Goal: Answer question/provide support: Share knowledge or assist other users

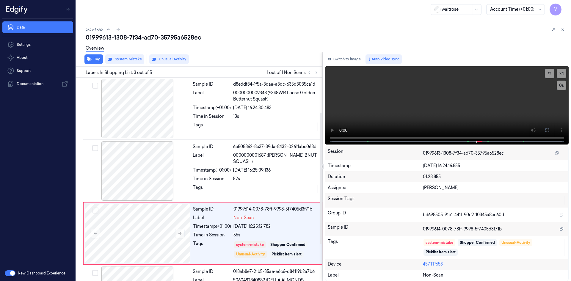
scroll to position [54, 0]
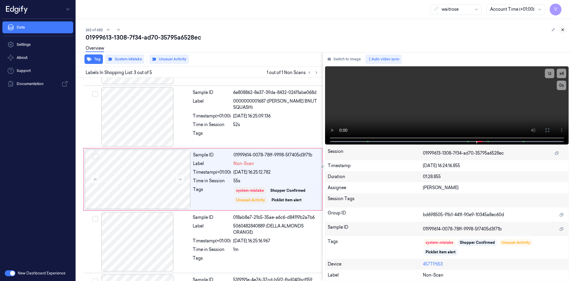
click at [561, 30] on icon at bounding box center [562, 30] width 4 height 4
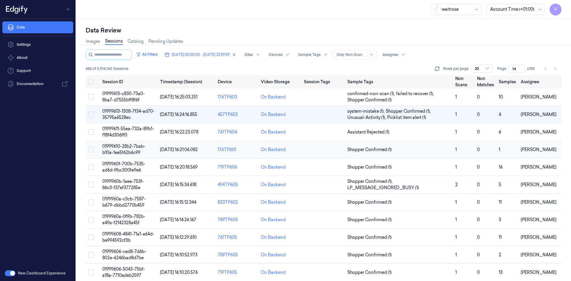
click at [127, 152] on span "01999610-28b2-7bab-b10a-1ee5f62b6c99" at bounding box center [123, 150] width 43 height 12
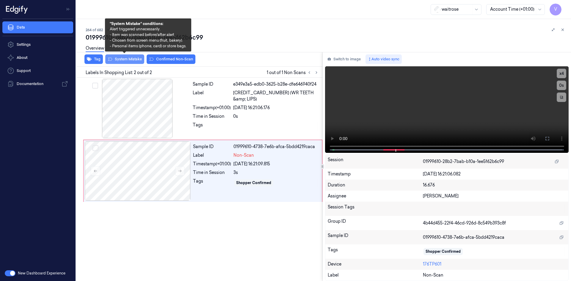
click at [131, 60] on button "System Mistake" at bounding box center [124, 59] width 39 height 10
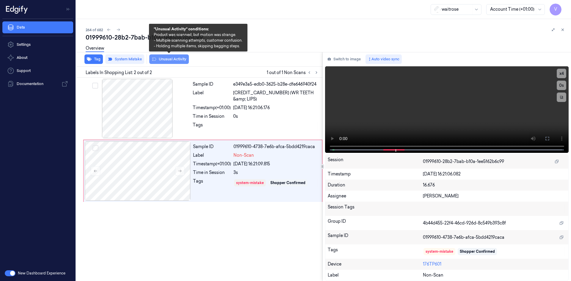
click at [174, 60] on button "Unusual Activity" at bounding box center [169, 59] width 40 height 10
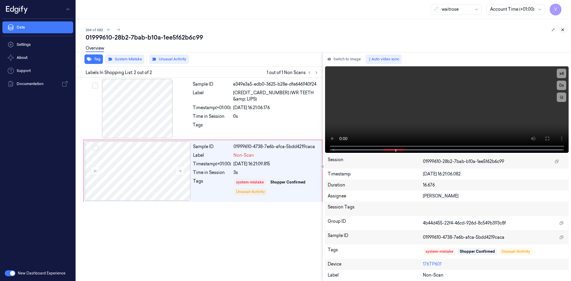
click at [561, 29] on icon at bounding box center [562, 30] width 4 height 4
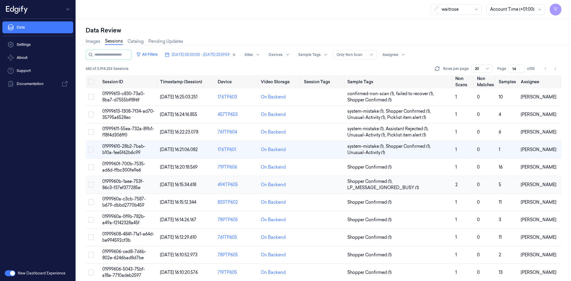
click at [137, 182] on span "0199960b-1aee-753f-86c3-f37ef377285e" at bounding box center [123, 185] width 42 height 12
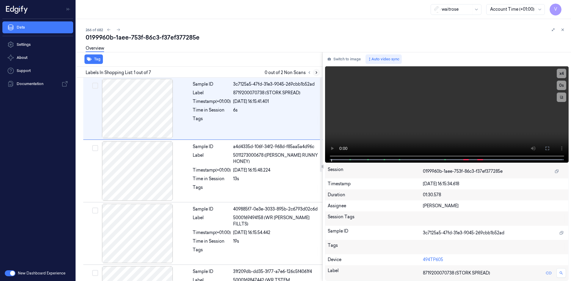
click at [315, 72] on icon at bounding box center [316, 72] width 4 height 4
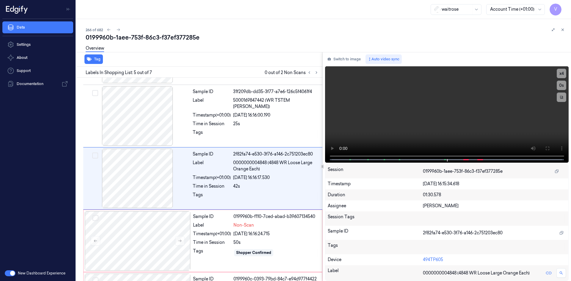
scroll to position [179, 0]
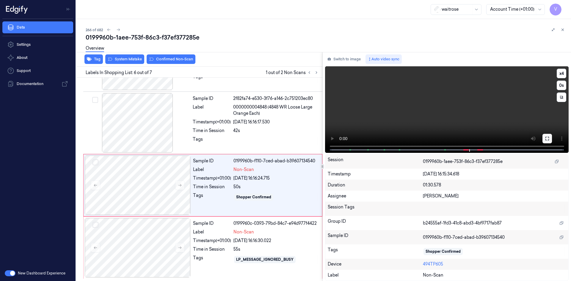
click at [545, 136] on button at bounding box center [547, 139] width 10 height 10
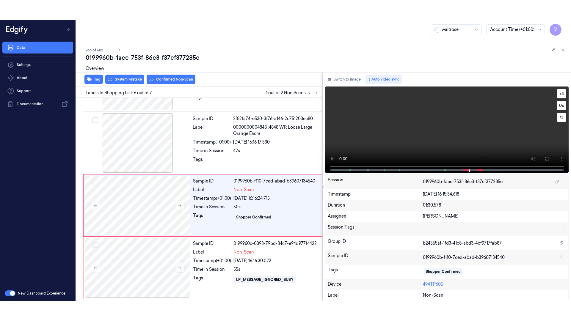
scroll to position [195, 0]
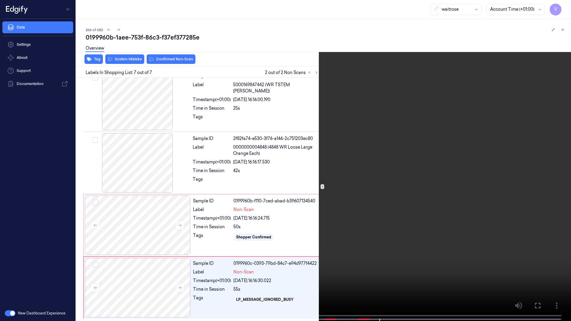
click at [172, 281] on span at bounding box center [172, 319] width 1 height 3
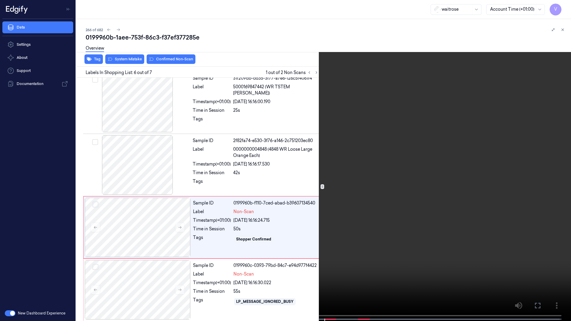
click at [455, 175] on video at bounding box center [285, 161] width 571 height 322
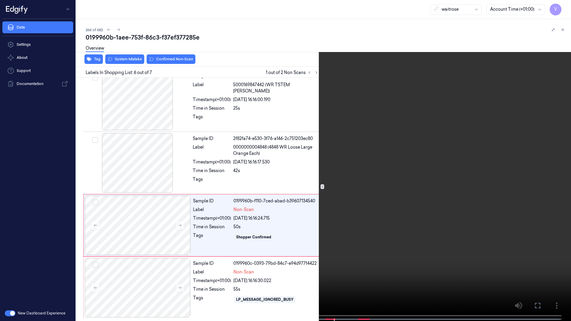
click at [0, 0] on icon at bounding box center [0, 0] width 0 height 0
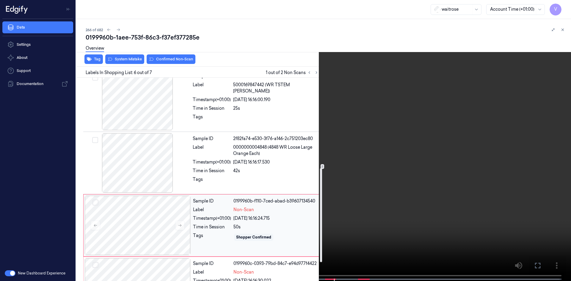
scroll to position [235, 0]
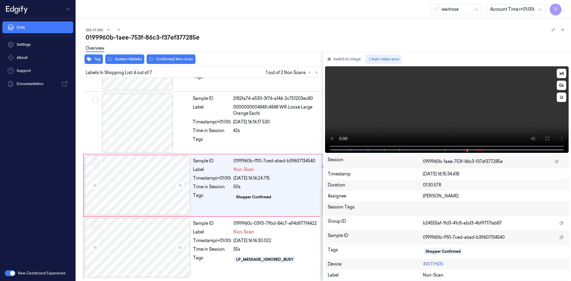
click at [444, 118] on video at bounding box center [447, 109] width 244 height 86
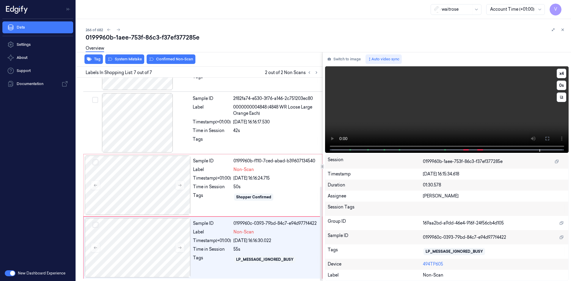
click at [403, 106] on video at bounding box center [447, 109] width 244 height 86
click at [137, 173] on div at bounding box center [138, 184] width 106 height 59
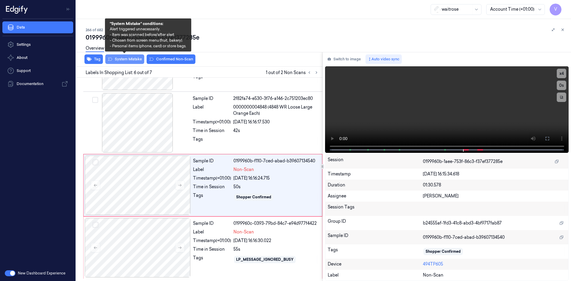
click at [134, 59] on button "System Mistake" at bounding box center [124, 59] width 39 height 10
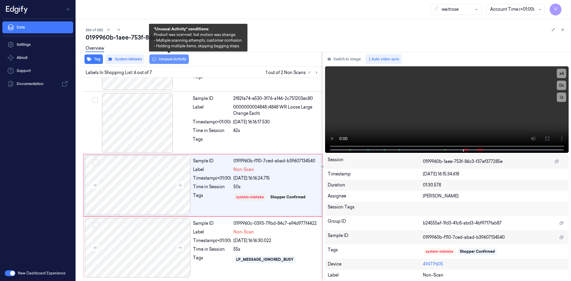
click at [169, 58] on button "Unusual Activity" at bounding box center [169, 59] width 40 height 10
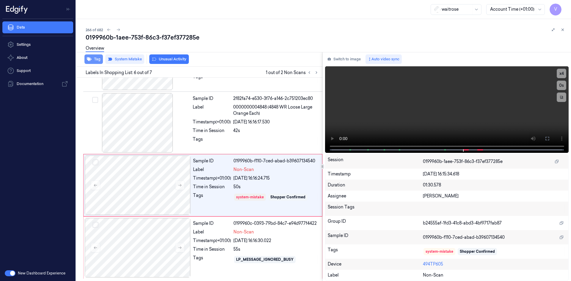
click at [94, 57] on button "Tag" at bounding box center [93, 59] width 18 height 10
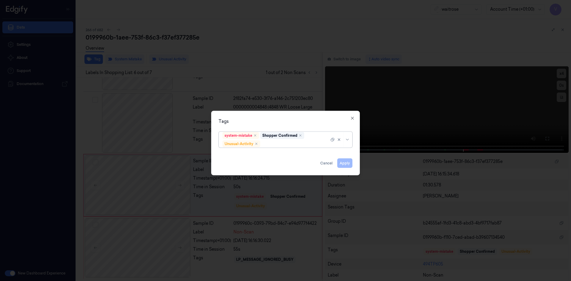
click at [272, 143] on div at bounding box center [295, 144] width 68 height 6
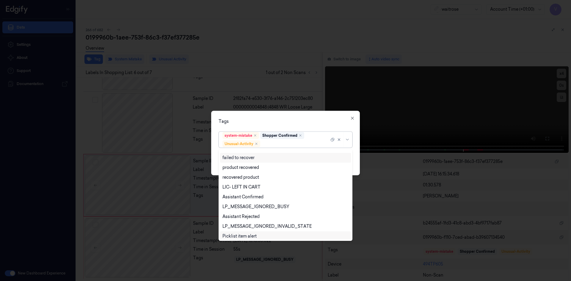
scroll to position [78, 0]
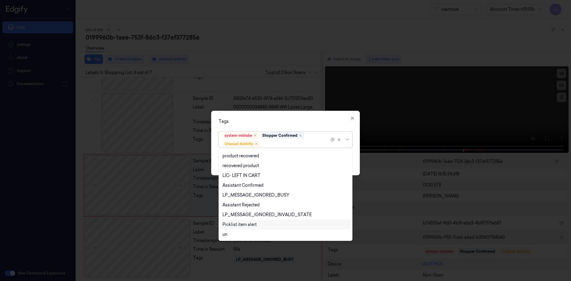
click at [242, 224] on div "Picklist item alert" at bounding box center [239, 224] width 34 height 6
click at [268, 124] on div "Tags" at bounding box center [285, 121] width 134 height 6
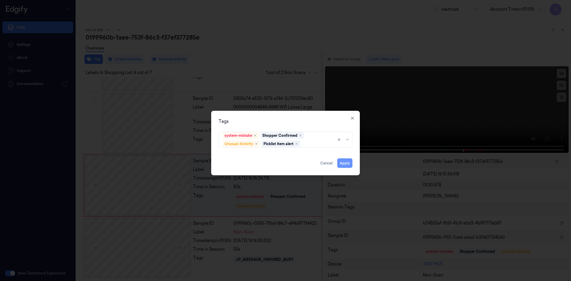
click at [341, 162] on button "Apply" at bounding box center [344, 163] width 15 height 10
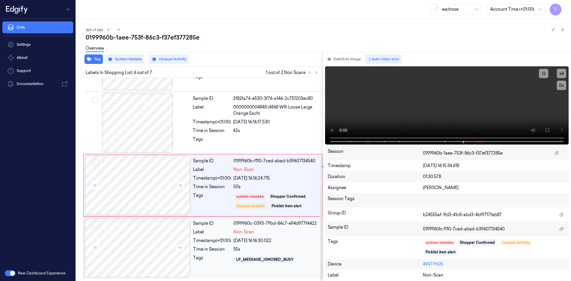
click at [192, 238] on div "Sample ID 0199960c-0393-79bd-84c7-e94d977f4422 Label Non-Scan Timestamp (+01:00…" at bounding box center [256, 247] width 130 height 59
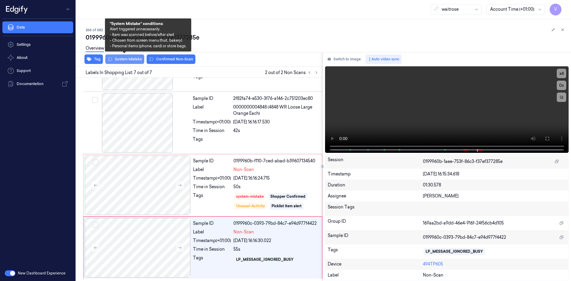
click at [133, 59] on button "System Mistake" at bounding box center [124, 59] width 39 height 10
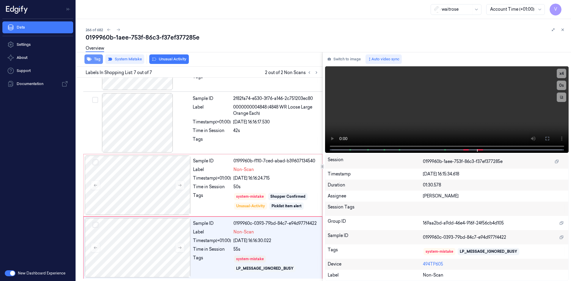
click at [95, 58] on button "Tag" at bounding box center [93, 59] width 18 height 10
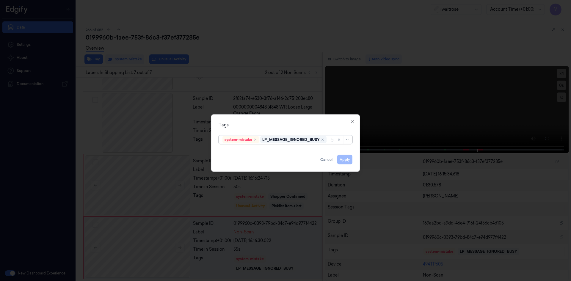
click at [328, 143] on div at bounding box center [328, 139] width 1 height 6
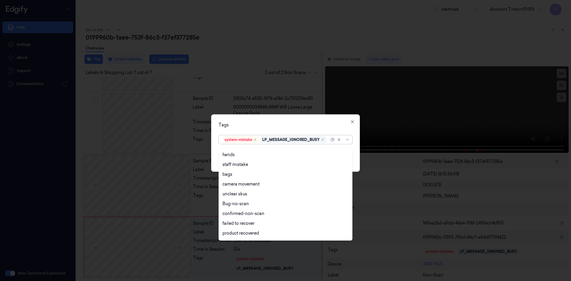
scroll to position [87, 0]
click at [237, 214] on div "Unusual-Activity" at bounding box center [238, 214] width 33 height 6
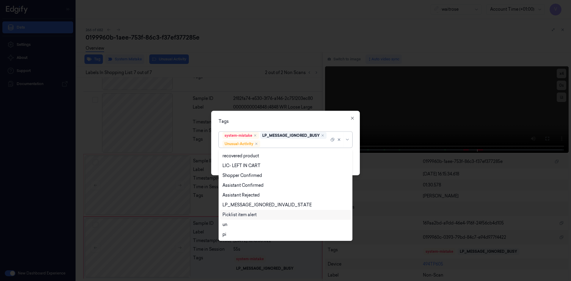
click at [237, 213] on div "Picklist item alert" at bounding box center [239, 215] width 34 height 6
drag, startPoint x: 289, startPoint y: 116, endPoint x: 301, endPoint y: 126, distance: 15.6
click at [289, 118] on div "Tags option Picklist item alert, selected. 20 results available. Use Up and Dow…" at bounding box center [285, 143] width 149 height 64
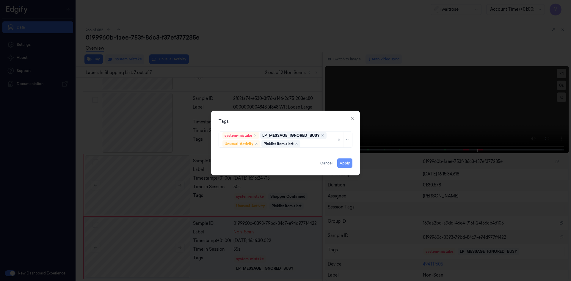
click at [343, 165] on button "Apply" at bounding box center [344, 163] width 15 height 10
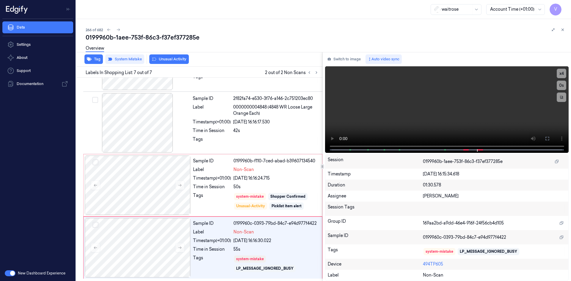
scroll to position [240, 0]
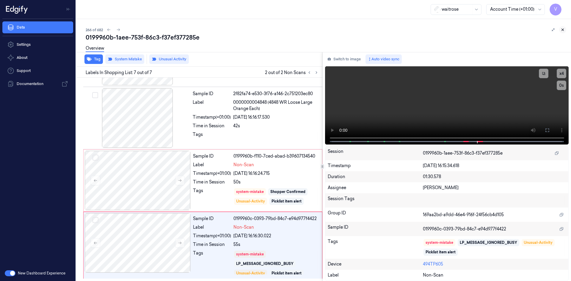
click at [563, 29] on icon at bounding box center [562, 30] width 4 height 4
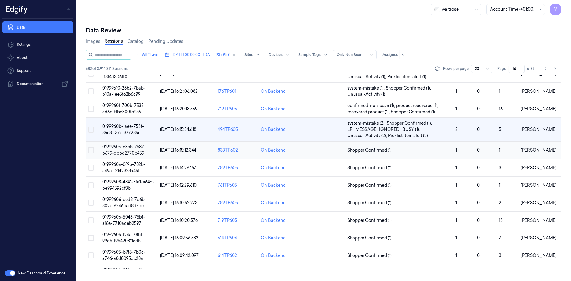
scroll to position [16, 0]
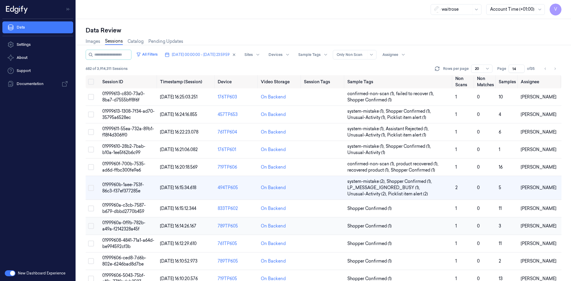
click at [127, 221] on span "0199960a-0f9b-782b-a49a-f2142328a45f" at bounding box center [123, 226] width 43 height 12
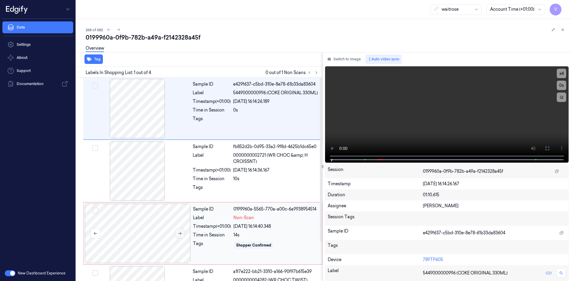
click at [182, 233] on button at bounding box center [180, 234] width 10 height 10
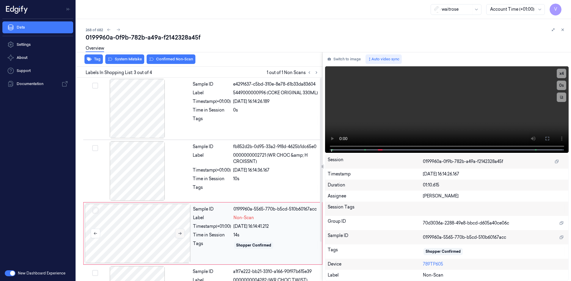
scroll to position [48, 0]
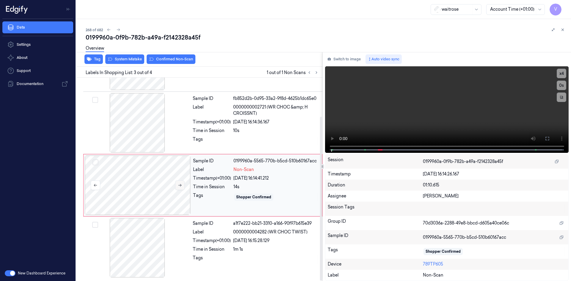
click at [180, 187] on icon at bounding box center [180, 185] width 4 height 4
click at [142, 180] on div at bounding box center [138, 184] width 106 height 59
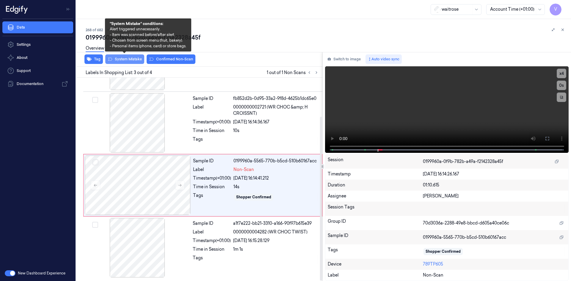
click at [132, 58] on button "System Mistake" at bounding box center [124, 59] width 39 height 10
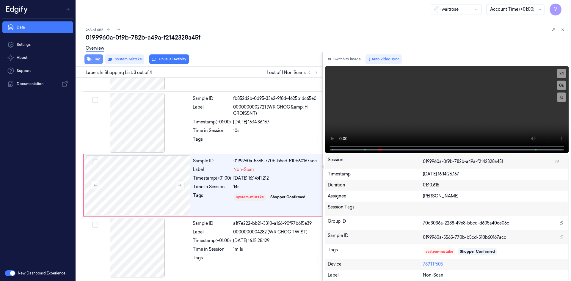
click at [99, 61] on button "Tag" at bounding box center [93, 59] width 18 height 10
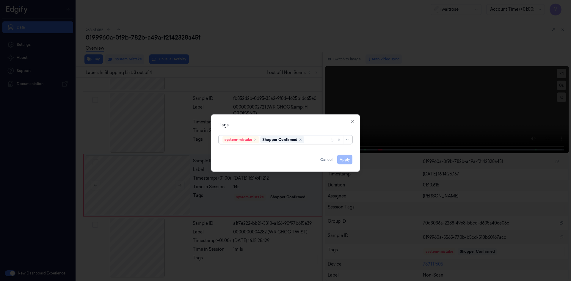
drag, startPoint x: 311, startPoint y: 139, endPoint x: 311, endPoint y: 143, distance: 4.0
click at [311, 139] on div at bounding box center [317, 139] width 24 height 6
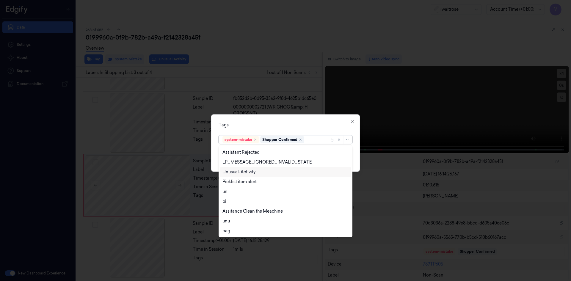
click at [255, 170] on div "Unusual-Activity" at bounding box center [285, 172] width 126 height 6
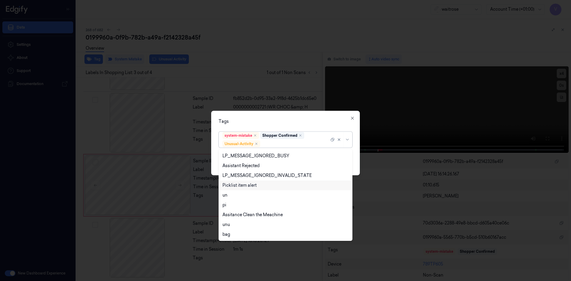
drag, startPoint x: 248, startPoint y: 184, endPoint x: 253, endPoint y: 173, distance: 12.2
click at [248, 184] on div "Picklist item alert" at bounding box center [239, 185] width 34 height 6
click at [265, 116] on div "Tags option Picklist item alert, selected. 20 results available. Use Up and Dow…" at bounding box center [285, 143] width 149 height 64
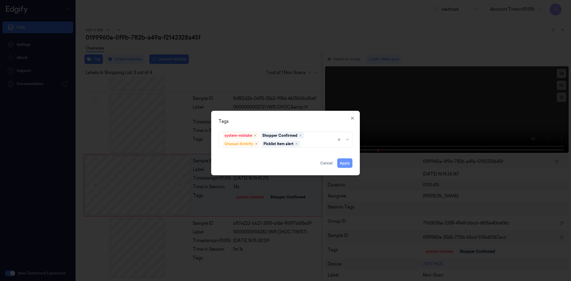
click at [344, 162] on button "Apply" at bounding box center [344, 163] width 15 height 10
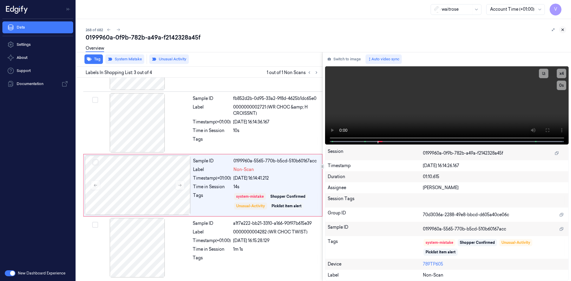
click at [562, 29] on icon at bounding box center [562, 30] width 4 height 4
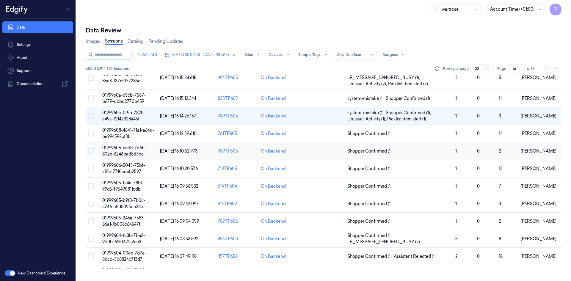
scroll to position [54, 0]
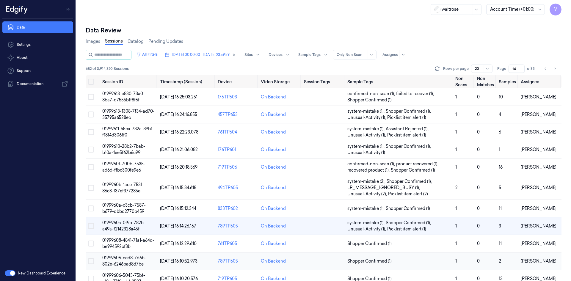
click at [125, 261] on td "01999606-ced8-7d6b-802e-6246bad8d7be" at bounding box center [129, 261] width 58 height 18
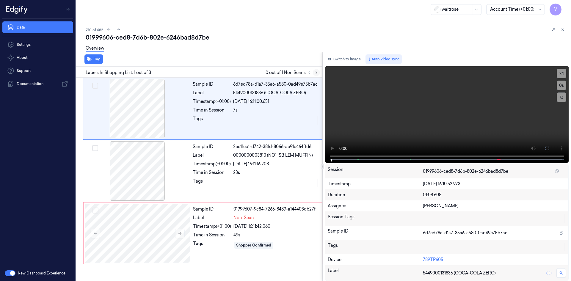
click at [316, 72] on icon at bounding box center [316, 73] width 1 height 2
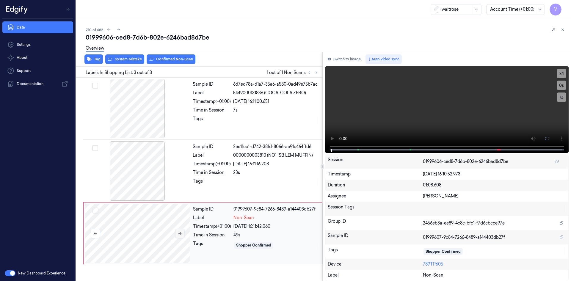
click at [180, 233] on icon at bounding box center [179, 233] width 3 height 3
click at [164, 222] on div at bounding box center [138, 233] width 106 height 59
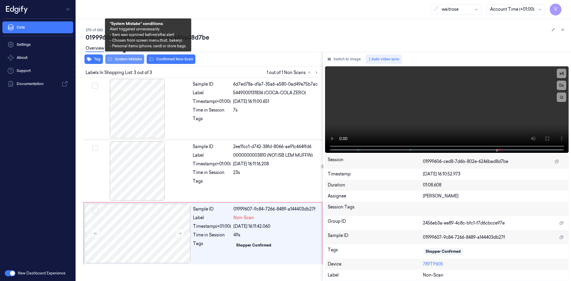
click at [132, 59] on button "System Mistake" at bounding box center [124, 59] width 39 height 10
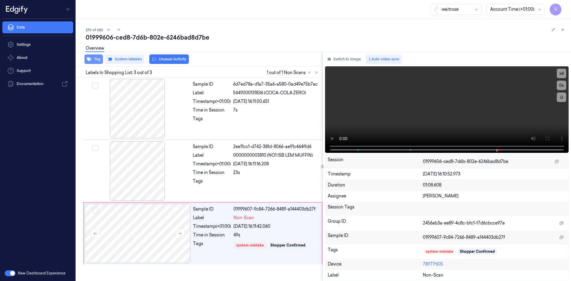
click at [98, 59] on button "Tag" at bounding box center [93, 59] width 18 height 10
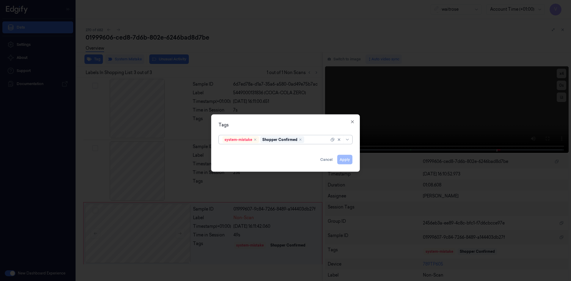
click at [317, 143] on div "system-mistake Shopper Confirmed" at bounding box center [275, 139] width 107 height 8
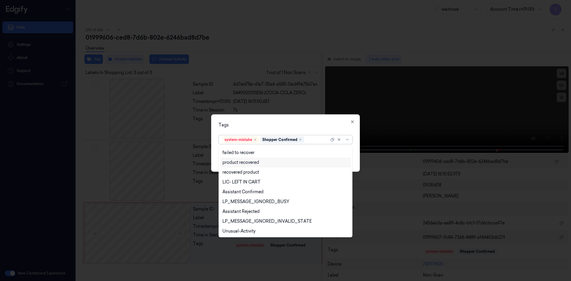
scroll to position [87, 0]
click at [233, 208] on div "Unusual-Activity" at bounding box center [238, 211] width 33 height 6
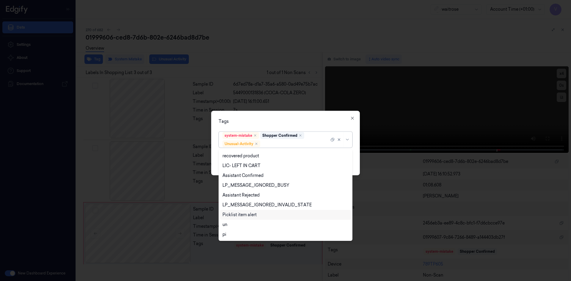
click at [235, 213] on div "Picklist item alert" at bounding box center [239, 215] width 34 height 6
drag, startPoint x: 267, startPoint y: 120, endPoint x: 309, endPoint y: 147, distance: 50.1
click at [271, 124] on div "Tags option Picklist item alert, selected. 20 results available. Use Up and Dow…" at bounding box center [285, 143] width 149 height 64
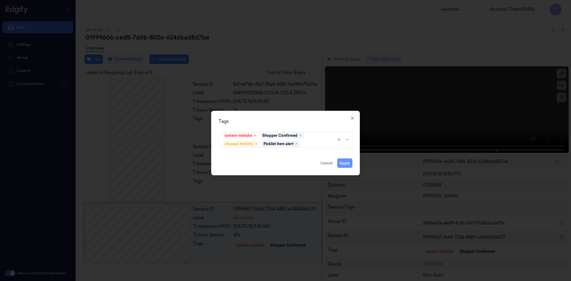
click at [343, 163] on button "Apply" at bounding box center [344, 163] width 15 height 10
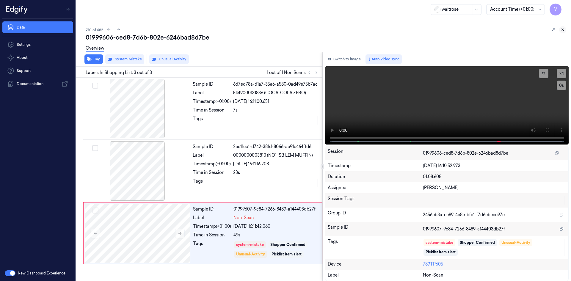
drag, startPoint x: 558, startPoint y: 29, endPoint x: 562, endPoint y: 30, distance: 4.0
click at [560, 30] on div at bounding box center [557, 29] width 17 height 7
click at [562, 29] on icon at bounding box center [562, 30] width 4 height 4
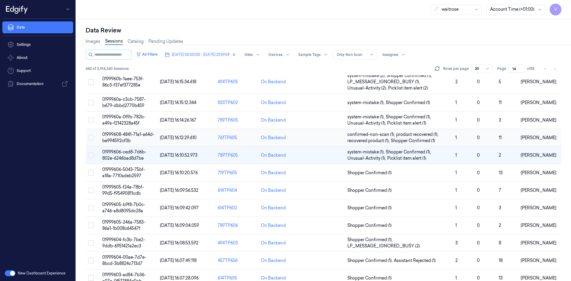
scroll to position [119, 0]
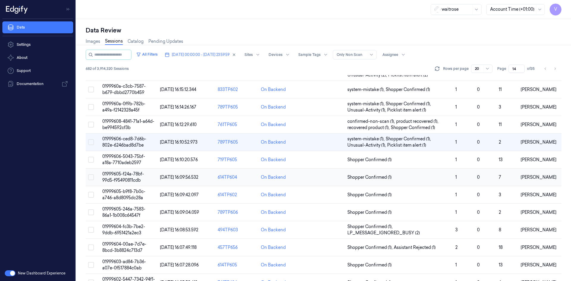
click at [119, 177] on td "01999605-f24a-78bf-99d5-f95490811cdb" at bounding box center [129, 178] width 58 height 18
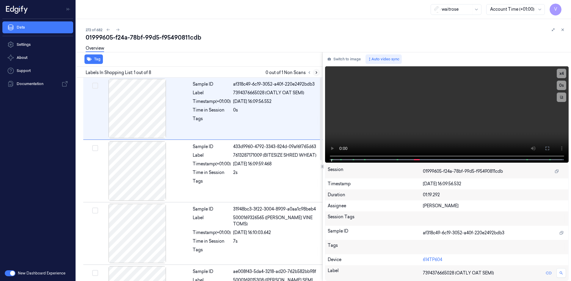
click at [315, 71] on icon at bounding box center [316, 72] width 4 height 4
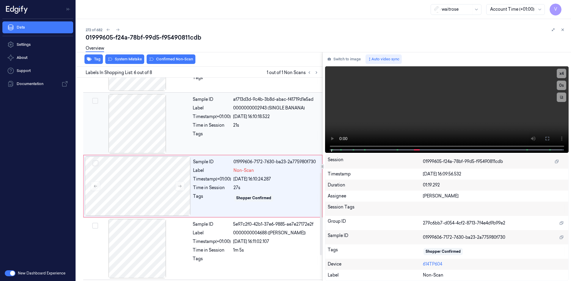
scroll to position [241, 0]
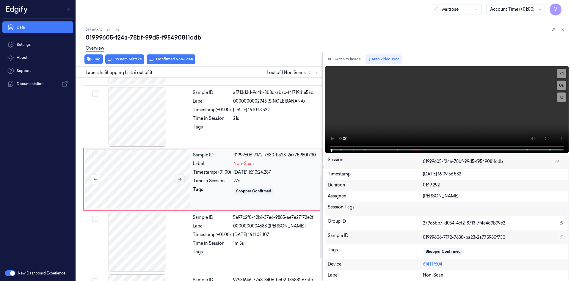
click at [180, 180] on icon at bounding box center [180, 179] width 4 height 4
click at [180, 179] on icon at bounding box center [180, 179] width 4 height 4
click at [366, 151] on div "x 4 0 s" at bounding box center [447, 108] width 244 height 85
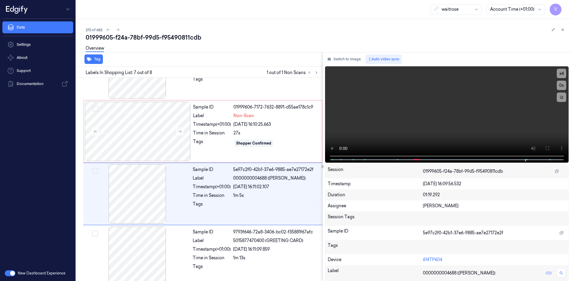
scroll to position [298, 0]
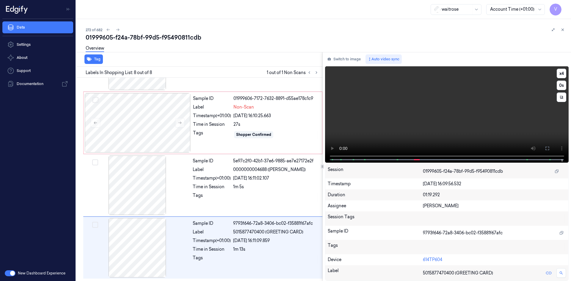
click at [422, 104] on video at bounding box center [447, 114] width 244 height 96
click at [113, 114] on div at bounding box center [138, 122] width 106 height 59
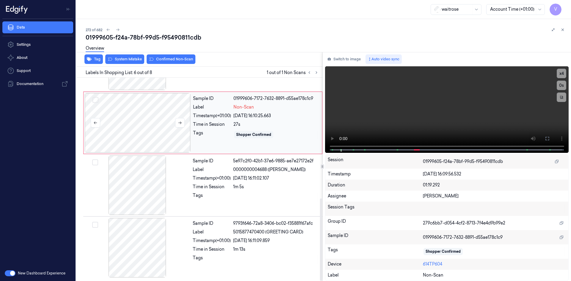
scroll to position [241, 0]
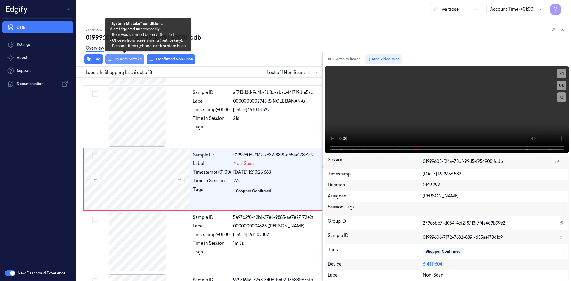
click at [127, 60] on button "System Mistake" at bounding box center [124, 59] width 39 height 10
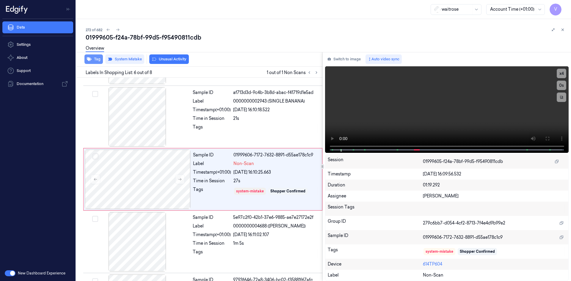
click at [95, 60] on button "Tag" at bounding box center [93, 59] width 18 height 10
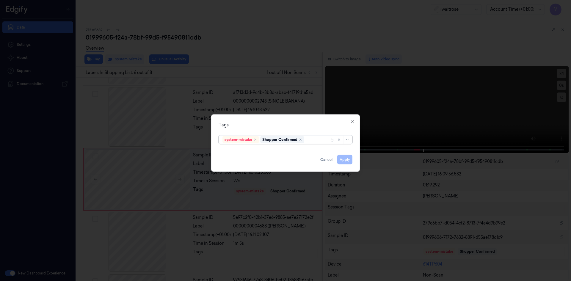
click at [319, 142] on div at bounding box center [317, 139] width 24 height 6
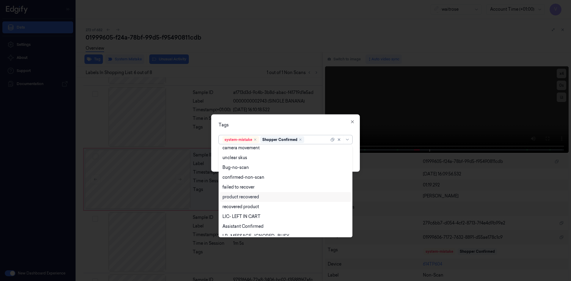
scroll to position [87, 0]
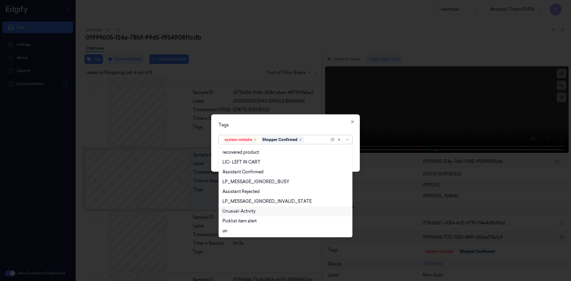
click at [246, 209] on div "Unusual-Activity" at bounding box center [238, 211] width 33 height 6
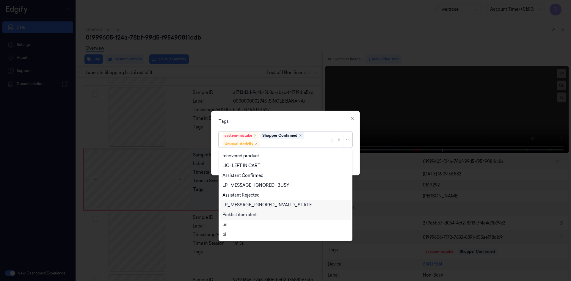
drag, startPoint x: 246, startPoint y: 215, endPoint x: 254, endPoint y: 207, distance: 12.0
click at [246, 216] on div "Picklist item alert" at bounding box center [239, 215] width 34 height 6
drag, startPoint x: 278, startPoint y: 125, endPoint x: 297, endPoint y: 133, distance: 20.8
click at [279, 126] on div "Tags option Picklist item alert, selected. 20 results available. Use Up and Dow…" at bounding box center [285, 143] width 149 height 64
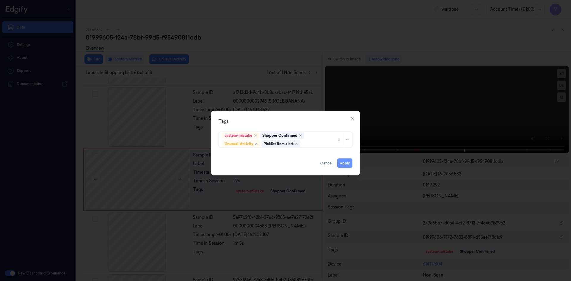
click at [346, 163] on button "Apply" at bounding box center [344, 163] width 15 height 10
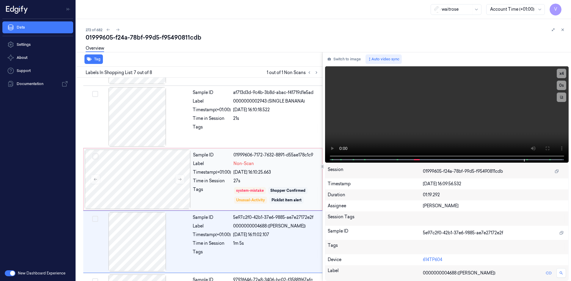
scroll to position [298, 0]
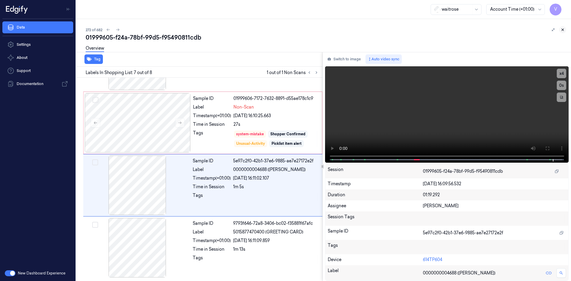
click at [562, 28] on icon at bounding box center [562, 30] width 4 height 4
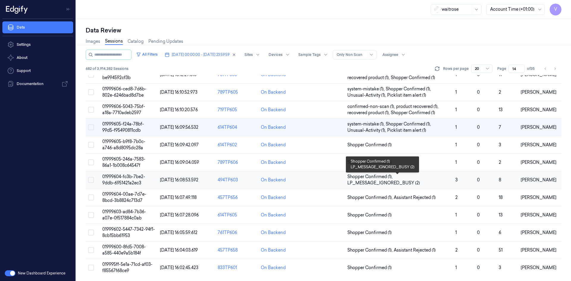
scroll to position [139, 0]
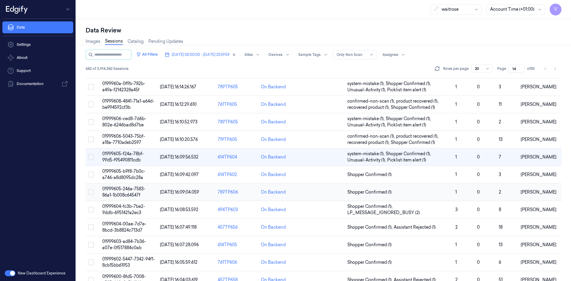
click at [124, 189] on span "01999605-246a-7583-86a1-1b008c64547f" at bounding box center [123, 192] width 43 height 12
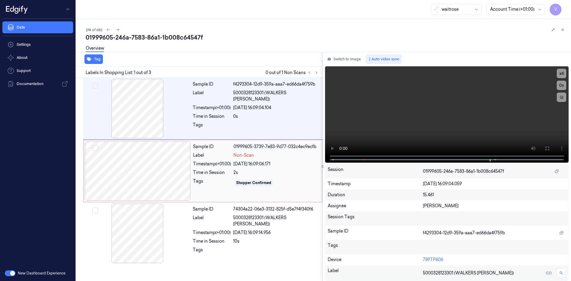
click at [151, 152] on div at bounding box center [138, 170] width 106 height 59
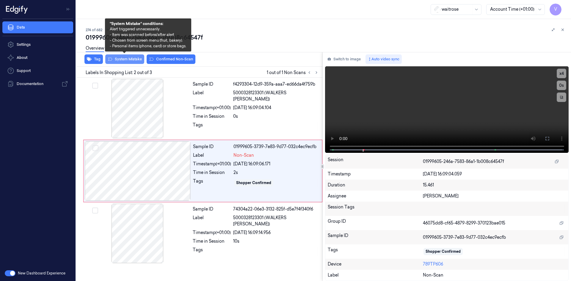
click at [127, 59] on button "System Mistake" at bounding box center [124, 59] width 39 height 10
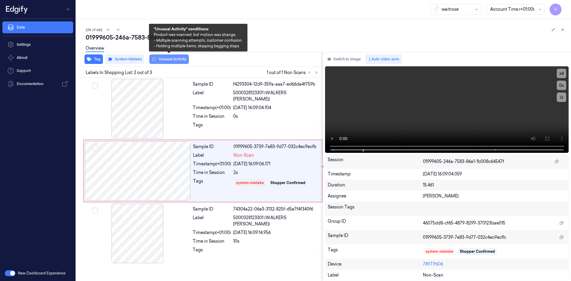
click at [175, 60] on button "Unusual Activity" at bounding box center [169, 59] width 40 height 10
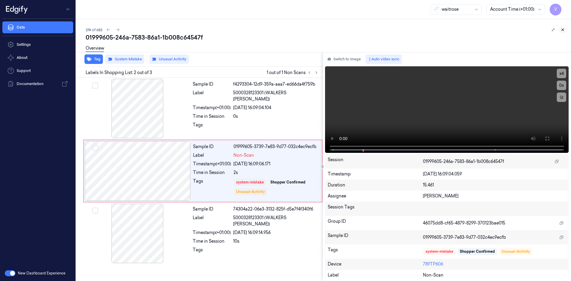
click at [562, 29] on icon at bounding box center [562, 30] width 4 height 4
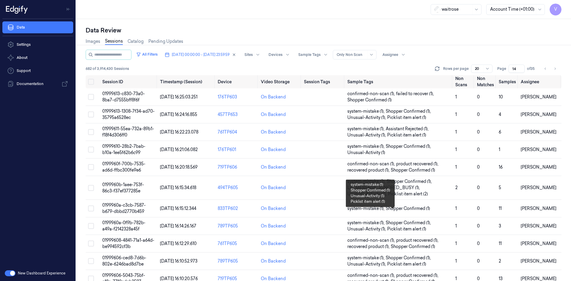
scroll to position [169, 0]
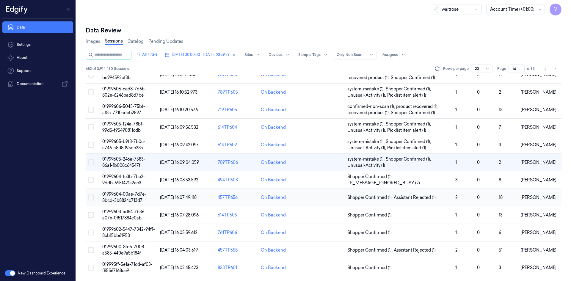
click at [130, 194] on span "01999604-00ae-7d7e-8bcd-3b8824c713d7" at bounding box center [124, 197] width 44 height 12
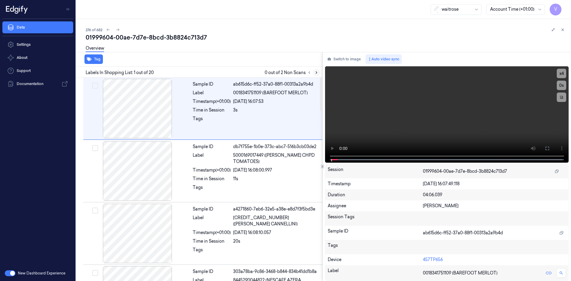
click at [316, 72] on icon at bounding box center [316, 72] width 4 height 4
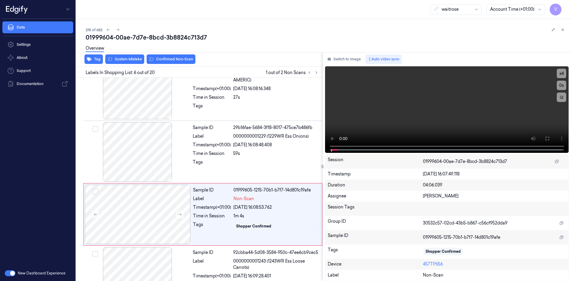
scroll to position [241, 0]
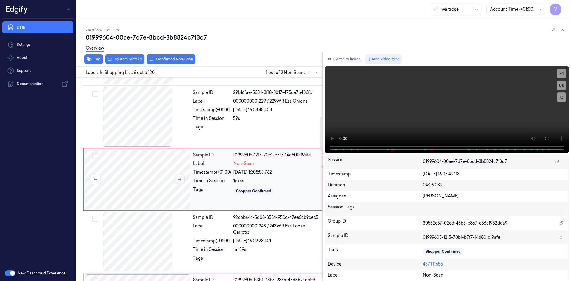
click at [180, 179] on icon at bounding box center [179, 179] width 3 height 3
click at [180, 178] on icon at bounding box center [180, 179] width 4 height 4
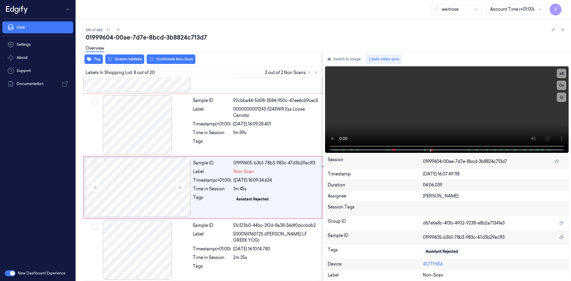
scroll to position [368, 0]
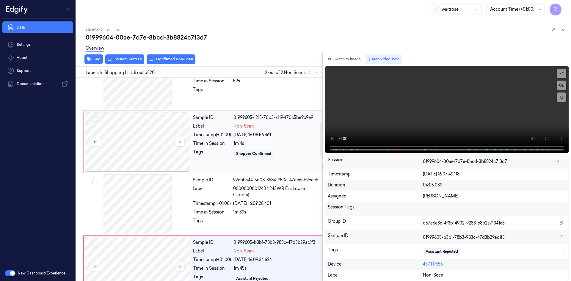
click at [129, 119] on div at bounding box center [138, 141] width 106 height 59
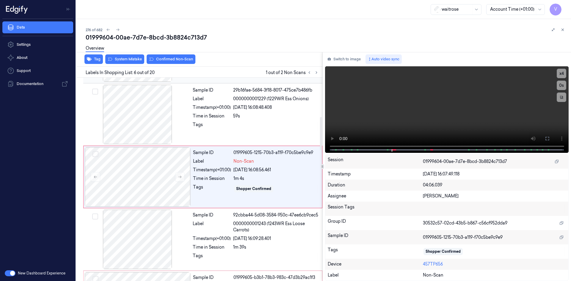
scroll to position [241, 0]
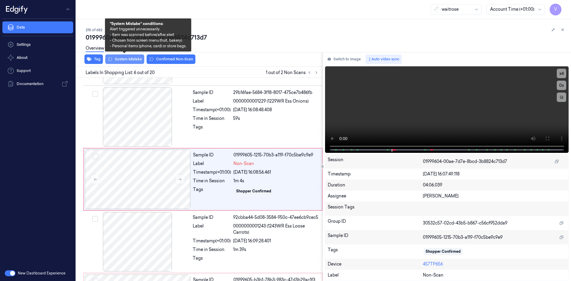
click at [128, 57] on button "System Mistake" at bounding box center [124, 59] width 39 height 10
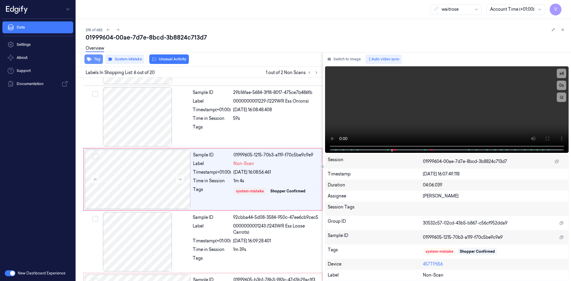
click at [97, 59] on button "Tag" at bounding box center [93, 59] width 18 height 10
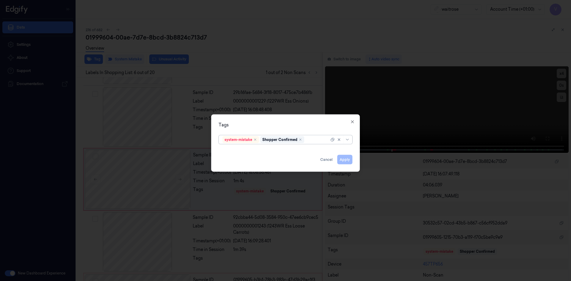
click at [314, 141] on div at bounding box center [317, 139] width 24 height 6
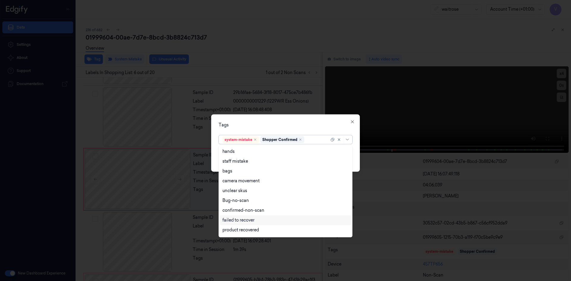
scroll to position [87, 0]
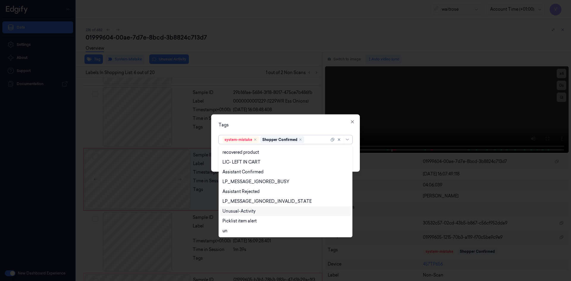
click at [238, 210] on div "Unusual-Activity" at bounding box center [238, 211] width 33 height 6
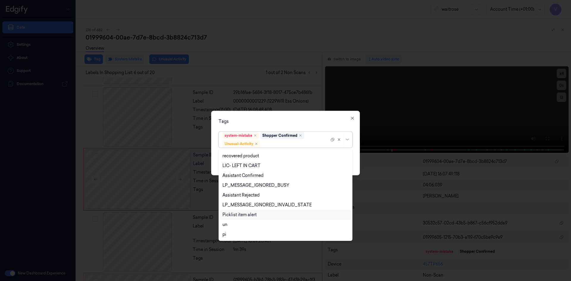
click at [237, 215] on div "Picklist item alert" at bounding box center [239, 215] width 34 height 6
click at [277, 130] on div "option Picklist item alert, selected. 20 results available. Use Up and Down to …" at bounding box center [285, 138] width 134 height 18
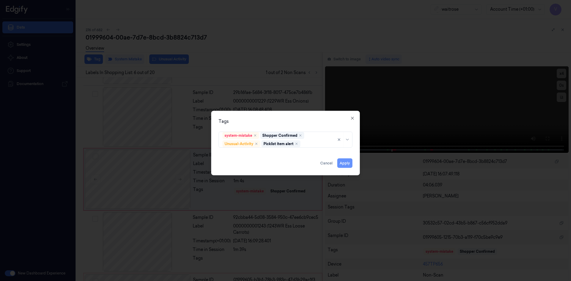
click at [341, 163] on button "Apply" at bounding box center [344, 163] width 15 height 10
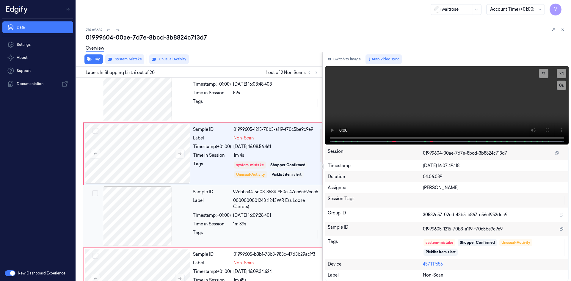
scroll to position [331, 0]
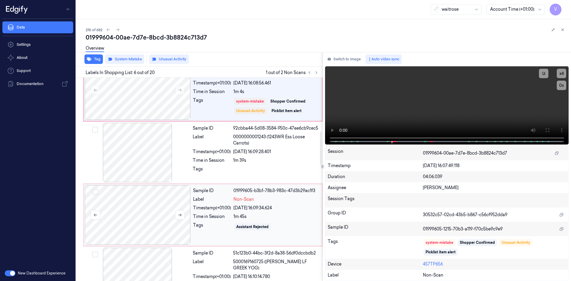
click at [157, 213] on div at bounding box center [138, 214] width 106 height 59
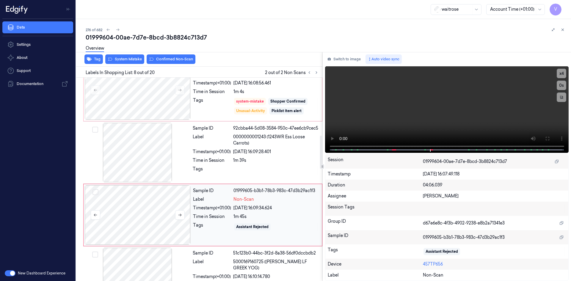
scroll to position [368, 0]
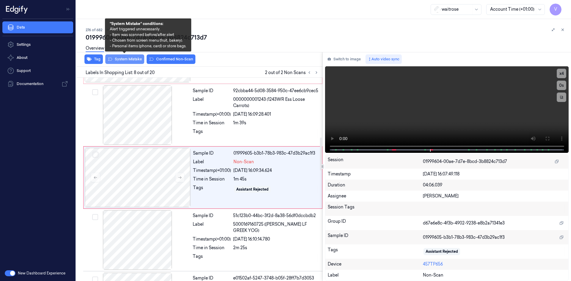
click at [131, 59] on button "System Mistake" at bounding box center [124, 59] width 39 height 10
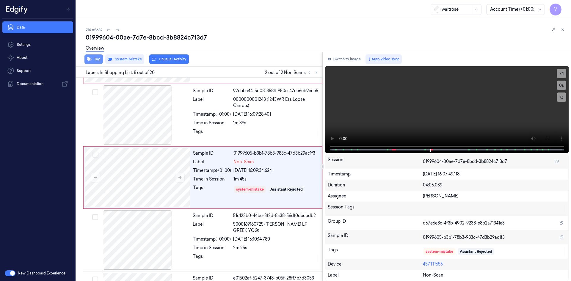
click at [98, 60] on button "Tag" at bounding box center [93, 59] width 18 height 10
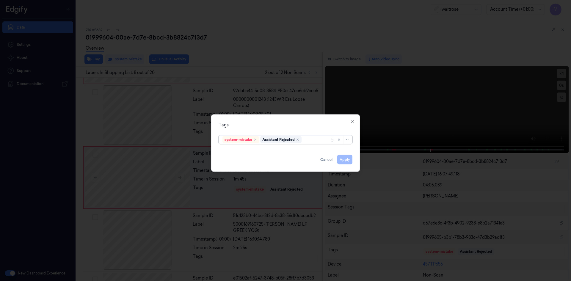
click at [310, 141] on div at bounding box center [316, 139] width 26 height 6
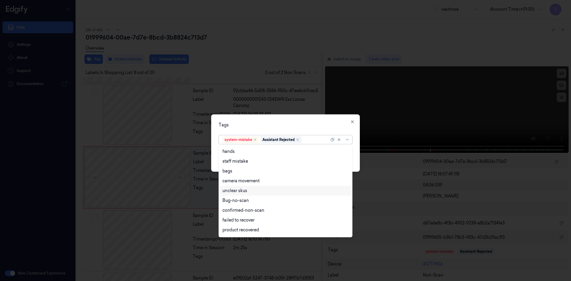
scroll to position [87, 0]
click at [241, 213] on div "Unusual-Activity" at bounding box center [238, 211] width 33 height 6
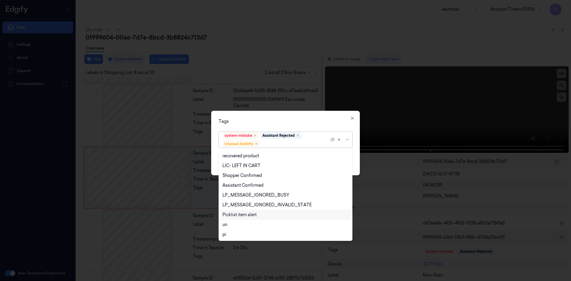
click at [241, 217] on div "Picklist item alert" at bounding box center [239, 215] width 34 height 6
click at [283, 123] on div "Tags" at bounding box center [285, 121] width 134 height 6
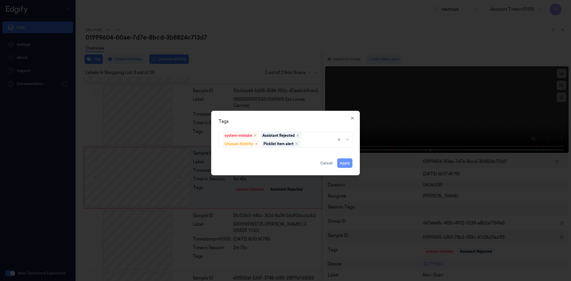
click at [343, 163] on button "Apply" at bounding box center [344, 163] width 15 height 10
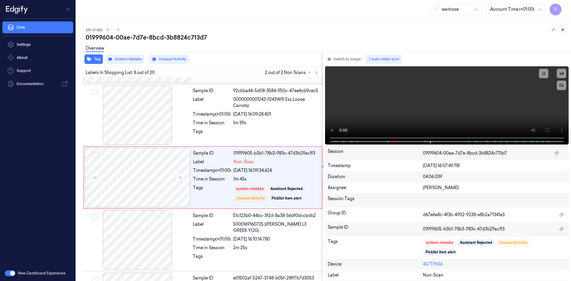
click at [564, 30] on icon at bounding box center [562, 30] width 4 height 4
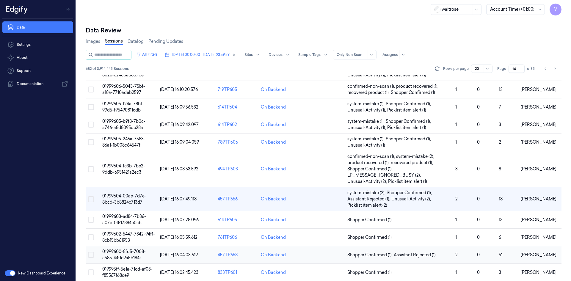
scroll to position [194, 0]
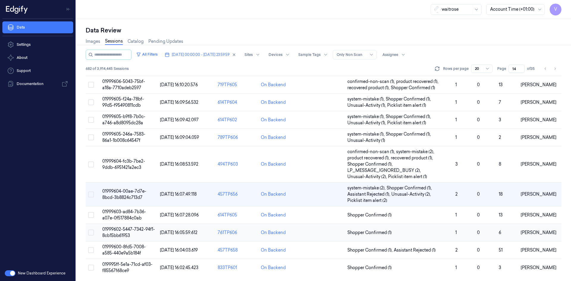
click at [126, 232] on span "01999602-5447-7342-94f1-8cb15bb61953" at bounding box center [128, 232] width 53 height 12
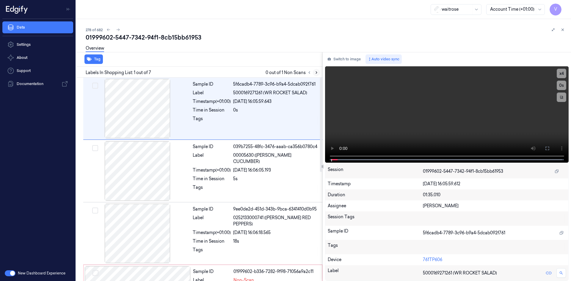
click at [314, 73] on icon at bounding box center [316, 72] width 4 height 4
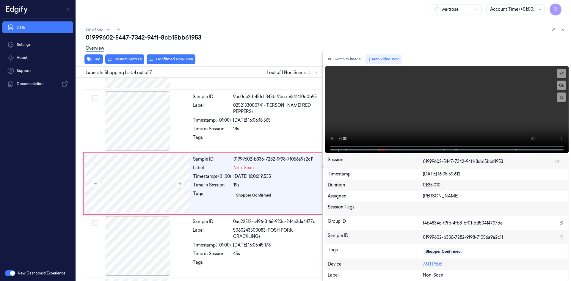
scroll to position [117, 0]
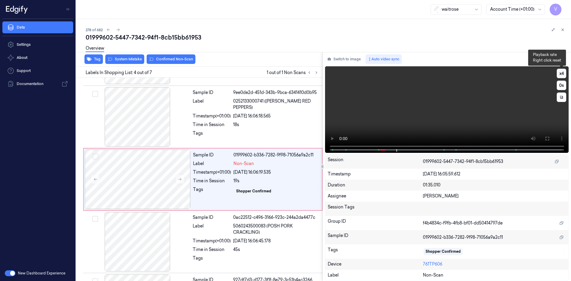
click at [561, 73] on button "x 4" at bounding box center [561, 74] width 10 height 10
click at [561, 73] on button "x 1" at bounding box center [561, 74] width 10 height 10
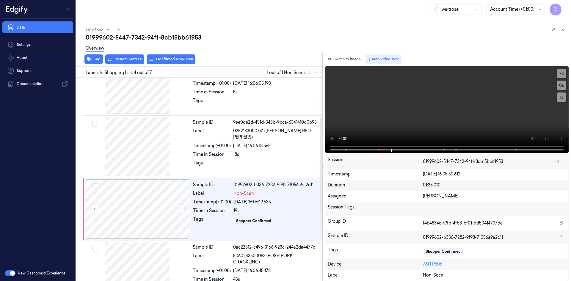
click at [128, 55] on div "Overview" at bounding box center [326, 49] width 480 height 15
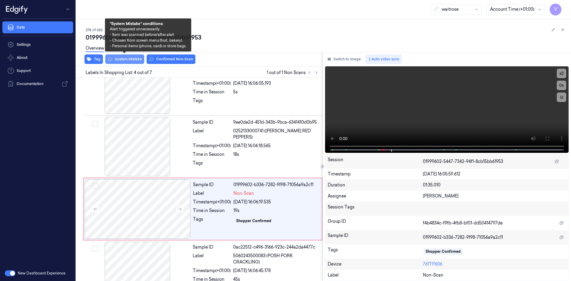
click at [130, 58] on button "System Mistake" at bounding box center [124, 59] width 39 height 10
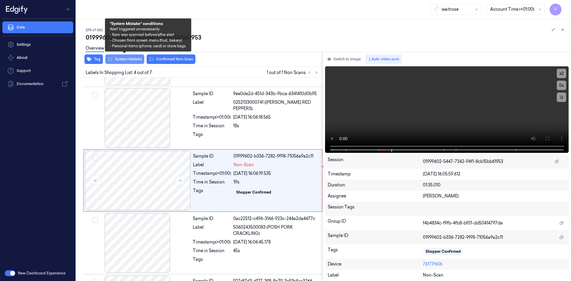
scroll to position [117, 0]
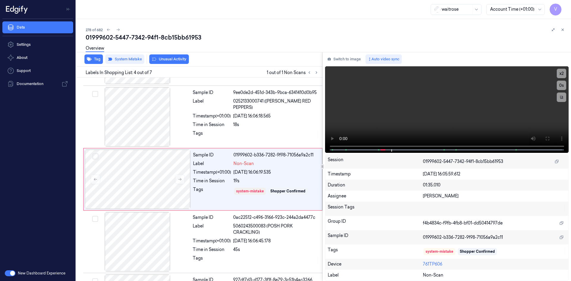
click at [170, 59] on button "Unusual Activity" at bounding box center [169, 59] width 40 height 10
click at [562, 28] on icon at bounding box center [562, 30] width 4 height 4
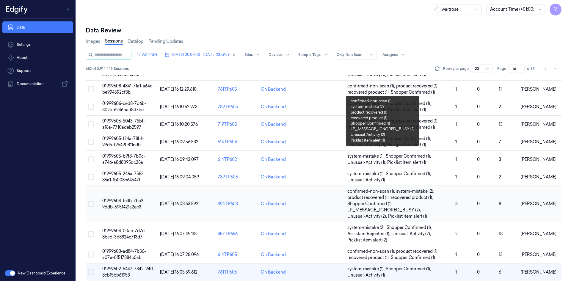
scroll to position [194, 0]
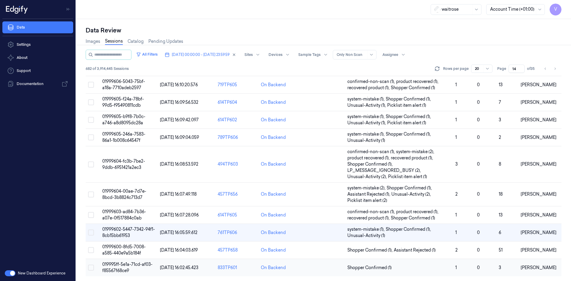
drag, startPoint x: 138, startPoint y: 262, endPoint x: 141, endPoint y: 262, distance: 3.4
click at [139, 262] on span "019995ff-5e1a-71cd-af03-f85567f68ce9" at bounding box center [127, 268] width 50 height 12
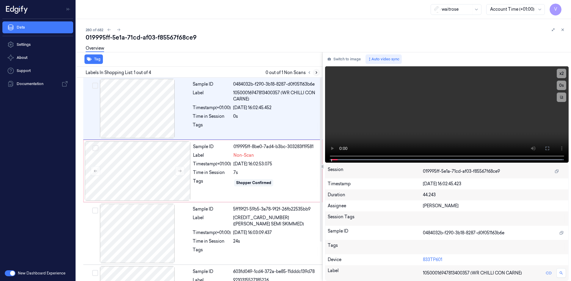
click at [315, 73] on icon at bounding box center [316, 72] width 4 height 4
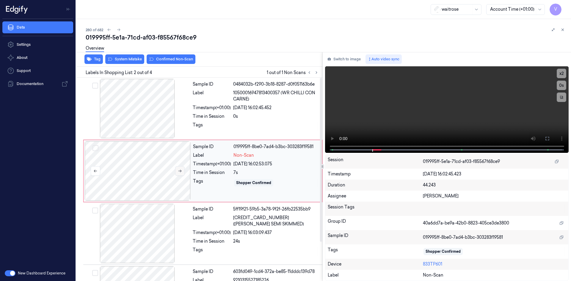
click at [178, 171] on icon at bounding box center [180, 171] width 4 height 4
click at [181, 171] on icon at bounding box center [179, 171] width 3 height 3
click at [561, 70] on button "x 2" at bounding box center [561, 74] width 10 height 10
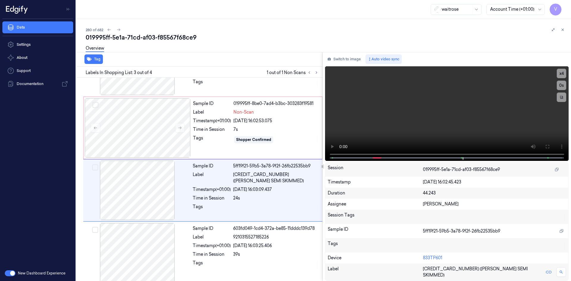
scroll to position [48, 0]
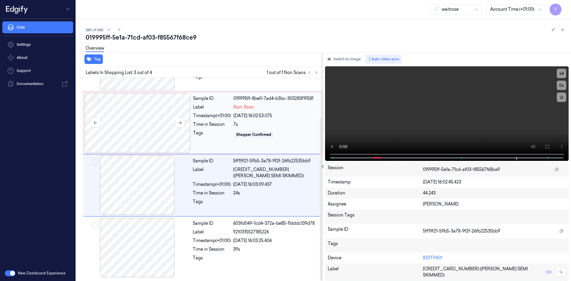
click at [133, 103] on div at bounding box center [138, 122] width 106 height 59
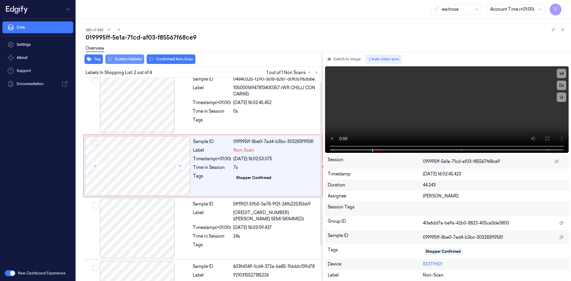
scroll to position [0, 0]
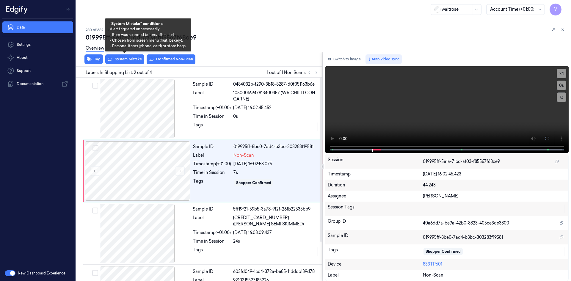
click at [126, 56] on div "Overview" at bounding box center [326, 49] width 480 height 15
click at [127, 58] on button "System Mistake" at bounding box center [124, 59] width 39 height 10
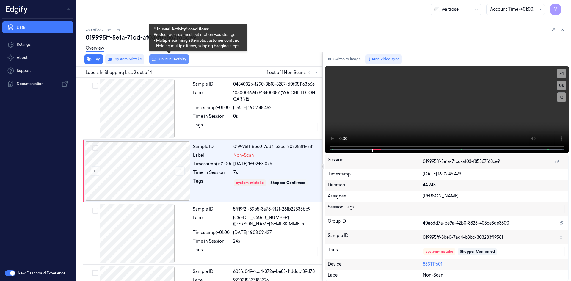
click at [164, 59] on button "Unusual Activity" at bounding box center [169, 59] width 40 height 10
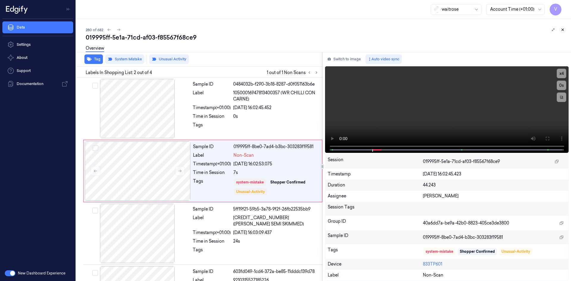
click at [564, 29] on button at bounding box center [562, 29] width 7 height 7
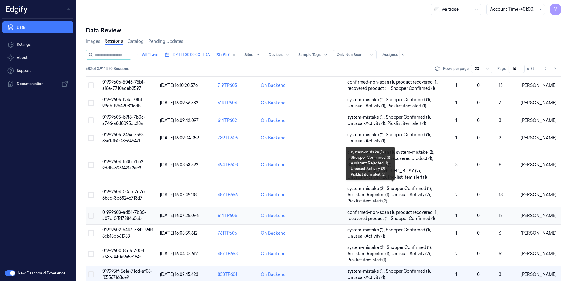
scroll to position [200, 0]
